Goal: Information Seeking & Learning: Stay updated

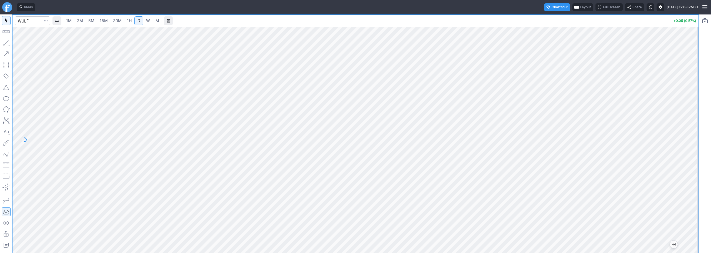
click at [2, 8] on link "Finviz.com" at bounding box center [7, 7] width 10 height 10
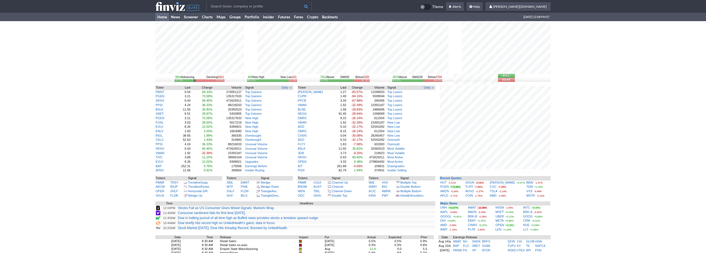
click at [613, 200] on div "3919 Advancing Declining 5921 37.9% 57.2% 493 New High New Low 101 83.0% 17.0% …" at bounding box center [353, 192] width 706 height 343
click at [613, 192] on div "3919 Advancing Declining 5921 37.9% 57.2% 493 New High New Low 101 83.0% 17.0% …" at bounding box center [353, 192] width 706 height 343
